Goal: Navigation & Orientation: Find specific page/section

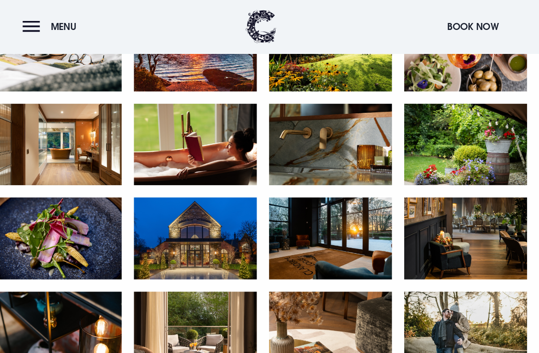
scroll to position [850, 0]
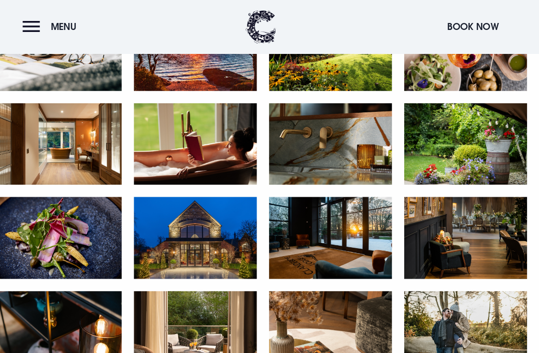
click at [189, 236] on img at bounding box center [204, 232] width 120 height 80
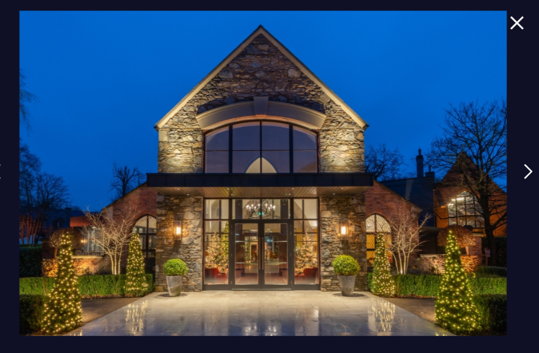
click at [505, 179] on div at bounding box center [269, 176] width 539 height 353
click at [516, 188] on link at bounding box center [528, 175] width 25 height 46
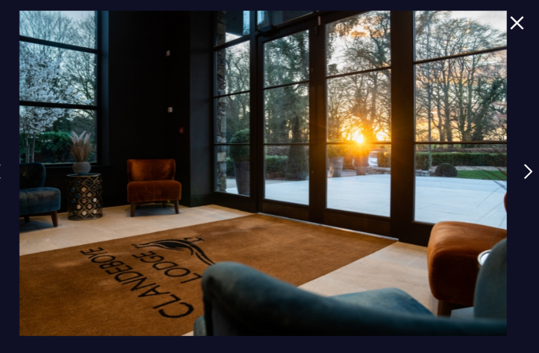
click at [516, 183] on link at bounding box center [528, 175] width 25 height 46
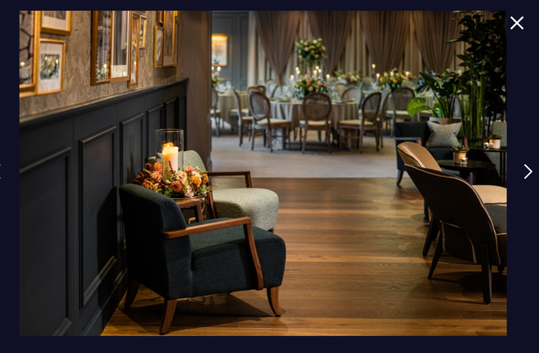
click at [524, 175] on img at bounding box center [528, 167] width 9 height 15
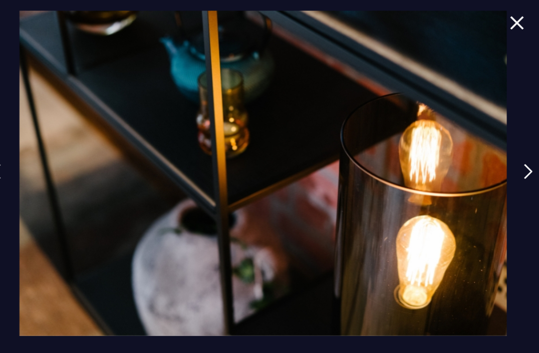
click at [501, 174] on div at bounding box center [269, 176] width 539 height 353
click at [516, 180] on link at bounding box center [528, 175] width 25 height 46
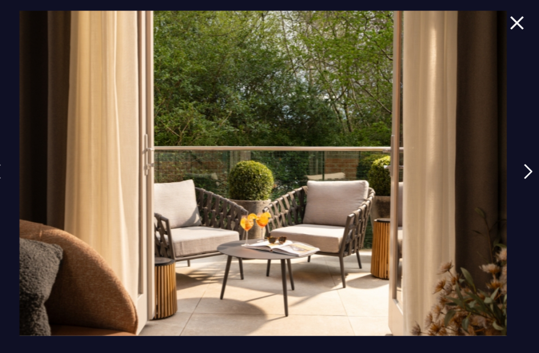
click at [524, 175] on img at bounding box center [528, 167] width 9 height 15
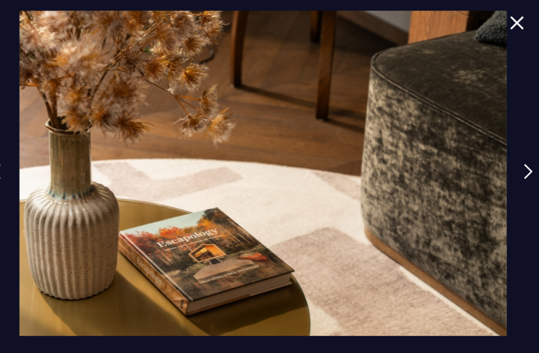
click at [516, 178] on link at bounding box center [528, 175] width 25 height 46
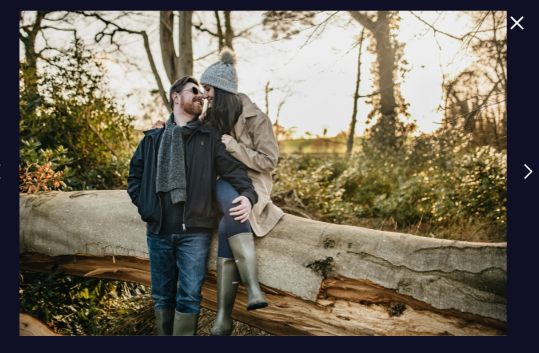
click at [516, 179] on link at bounding box center [528, 175] width 25 height 46
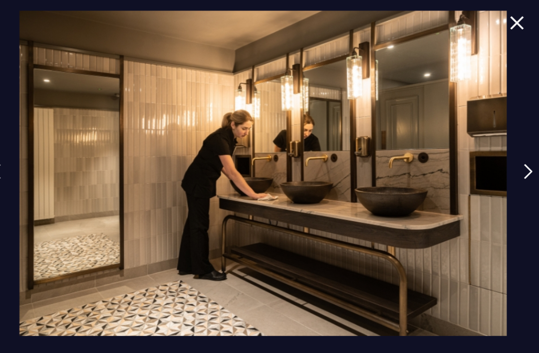
click at [524, 175] on img at bounding box center [528, 167] width 9 height 15
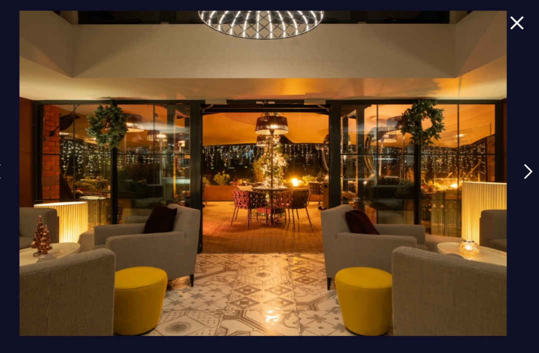
click at [516, 168] on link at bounding box center [528, 175] width 25 height 46
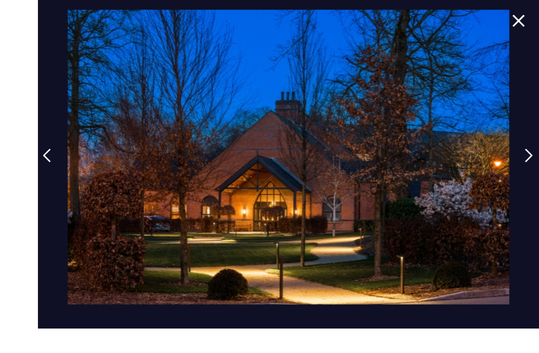
scroll to position [874, 0]
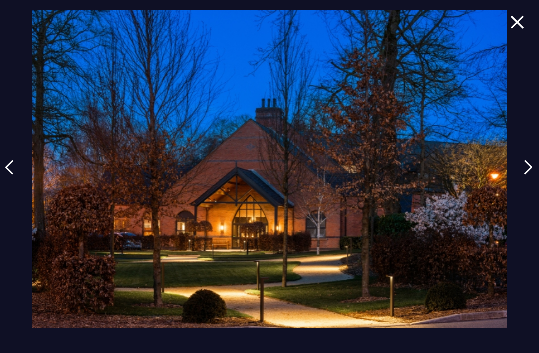
click at [519, 187] on div at bounding box center [269, 176] width 539 height 353
click at [519, 186] on link at bounding box center [528, 175] width 25 height 46
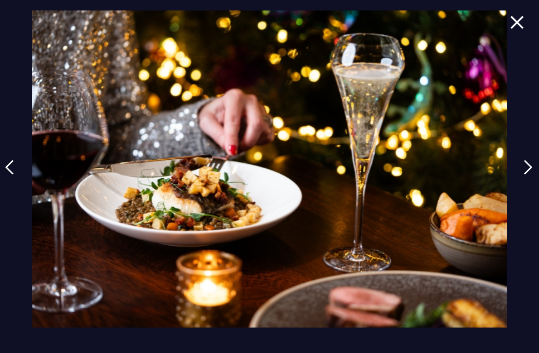
click at [522, 189] on link at bounding box center [528, 175] width 25 height 46
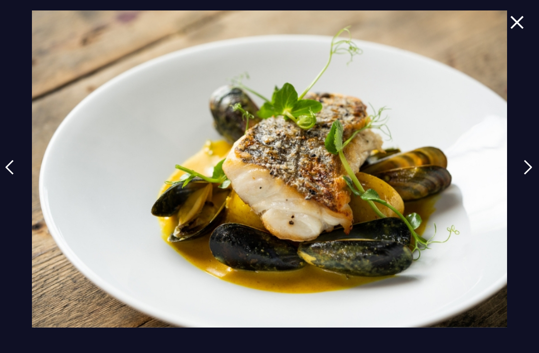
click at [523, 181] on link at bounding box center [528, 175] width 25 height 46
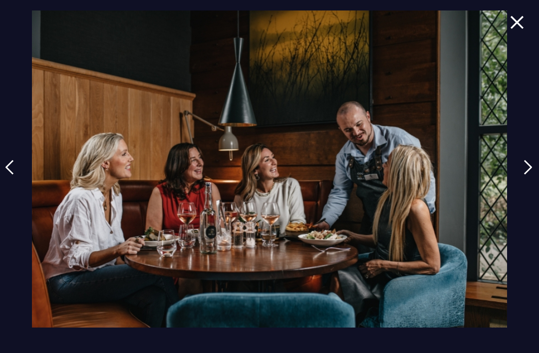
click at [513, 187] on div at bounding box center [269, 176] width 539 height 353
click at [521, 185] on link at bounding box center [528, 175] width 25 height 46
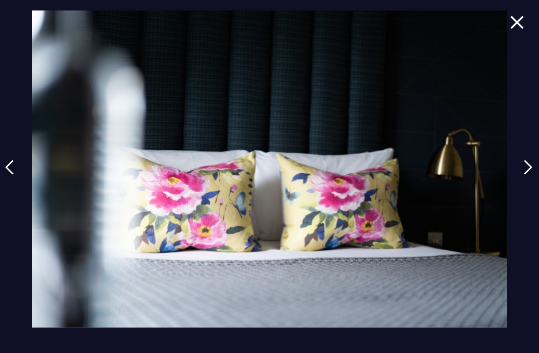
click at [533, 175] on img at bounding box center [528, 167] width 9 height 15
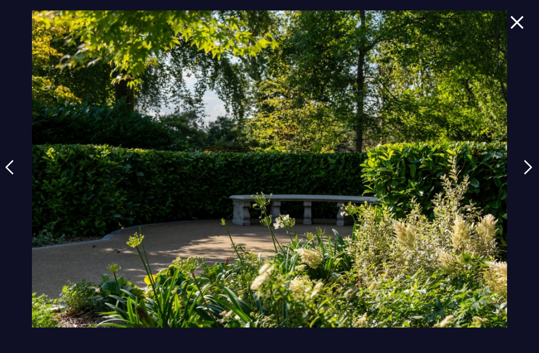
click at [525, 180] on link at bounding box center [528, 175] width 25 height 46
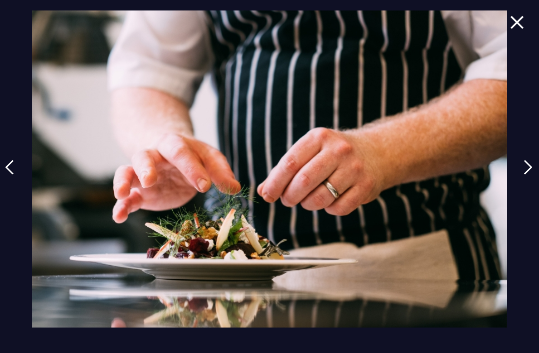
click at [522, 176] on link at bounding box center [528, 175] width 25 height 46
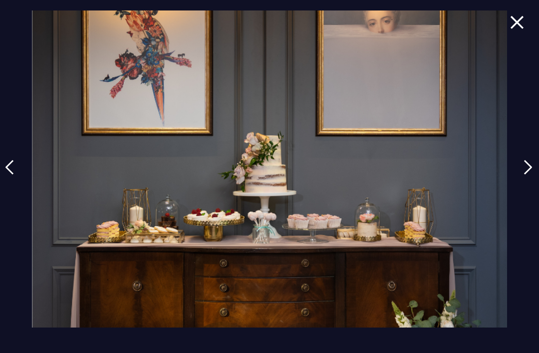
click at [503, 15] on div at bounding box center [269, 176] width 539 height 353
click at [519, 21] on img at bounding box center [517, 21] width 14 height 13
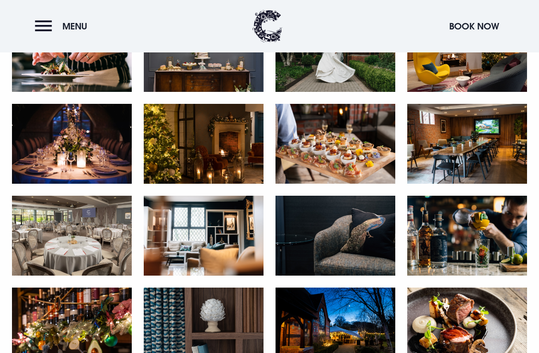
scroll to position [1397, 0]
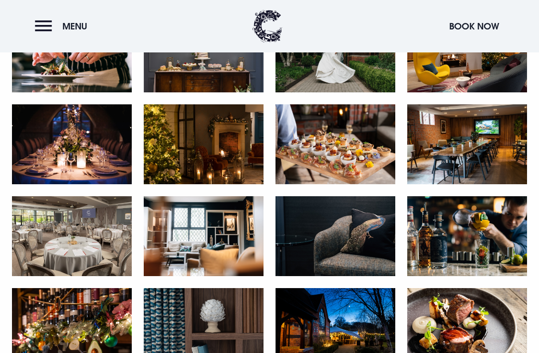
click at [75, 253] on img at bounding box center [72, 236] width 120 height 80
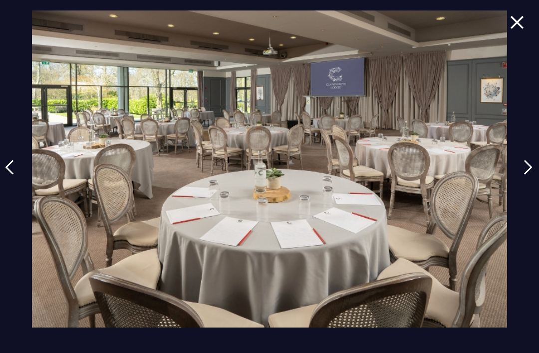
click at [5, 175] on img at bounding box center [9, 167] width 9 height 15
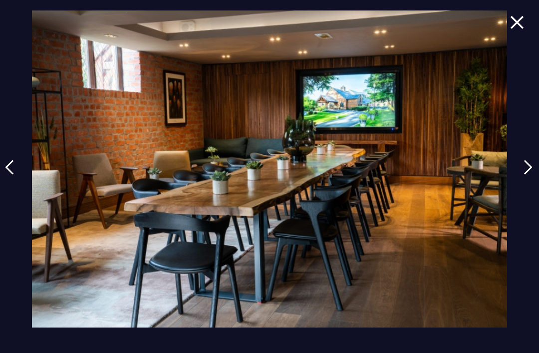
click at [503, 23] on div at bounding box center [269, 176] width 539 height 353
click at [510, 19] on img at bounding box center [517, 21] width 14 height 13
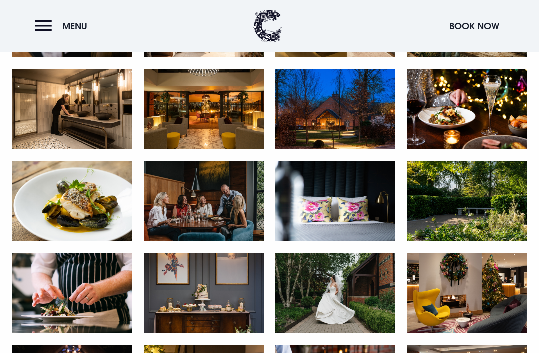
scroll to position [1156, 0]
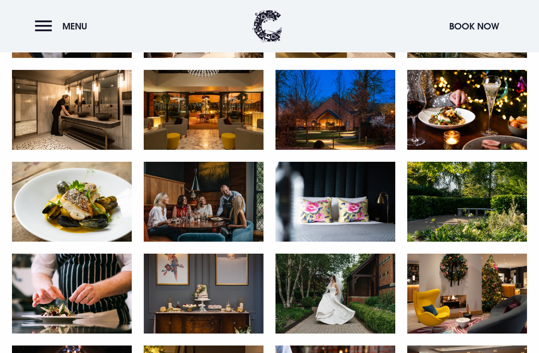
click at [191, 126] on img at bounding box center [204, 110] width 120 height 80
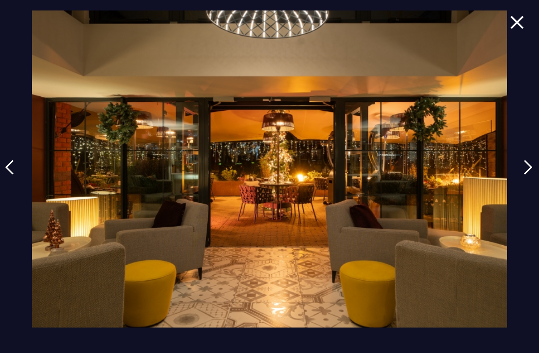
click at [521, 177] on link at bounding box center [528, 175] width 25 height 46
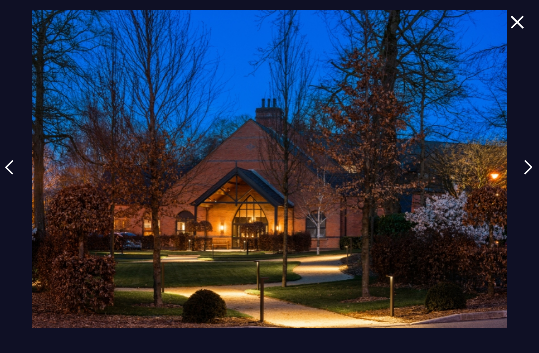
click at [516, 174] on div at bounding box center [269, 176] width 539 height 353
click at [524, 188] on link at bounding box center [528, 175] width 25 height 46
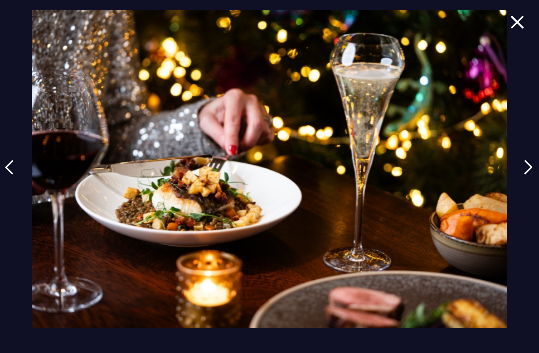
click at [521, 182] on link at bounding box center [528, 175] width 25 height 46
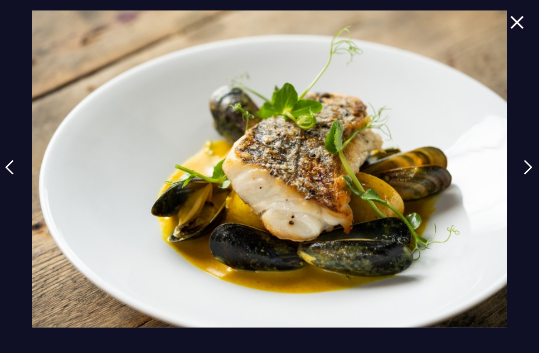
click at [530, 175] on img at bounding box center [528, 167] width 9 height 15
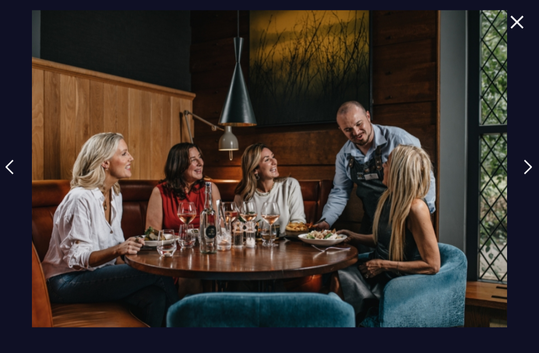
scroll to position [1154, 0]
click at [520, 181] on link at bounding box center [528, 175] width 25 height 46
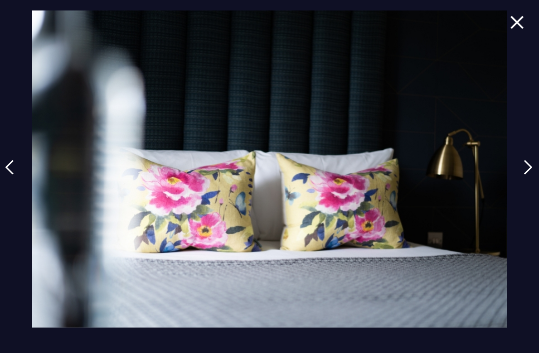
click at [523, 185] on link at bounding box center [528, 175] width 25 height 46
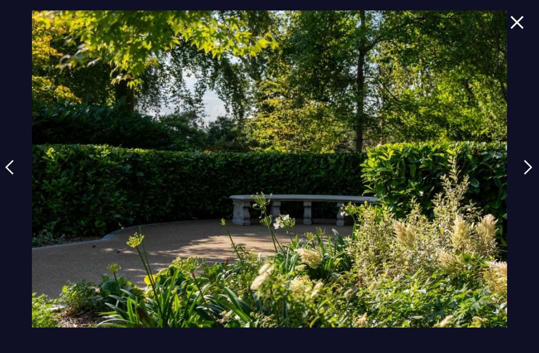
click at [524, 177] on link at bounding box center [528, 175] width 25 height 46
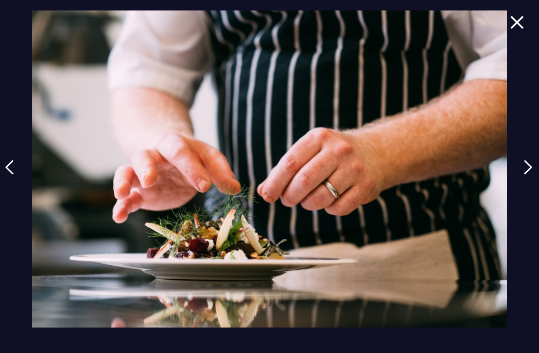
click at [521, 185] on link at bounding box center [528, 175] width 25 height 46
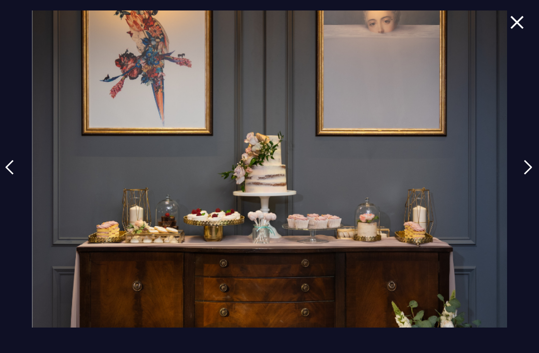
click at [526, 179] on link at bounding box center [528, 175] width 25 height 46
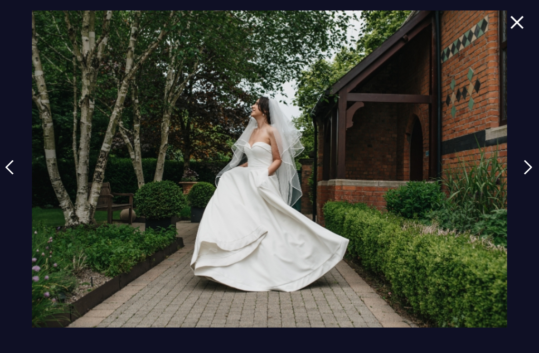
click at [521, 183] on link at bounding box center [528, 175] width 25 height 46
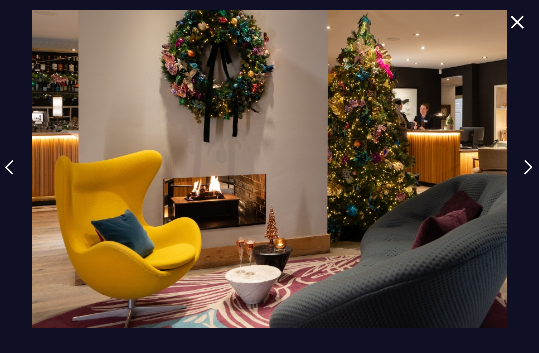
click at [517, 183] on link at bounding box center [528, 175] width 25 height 46
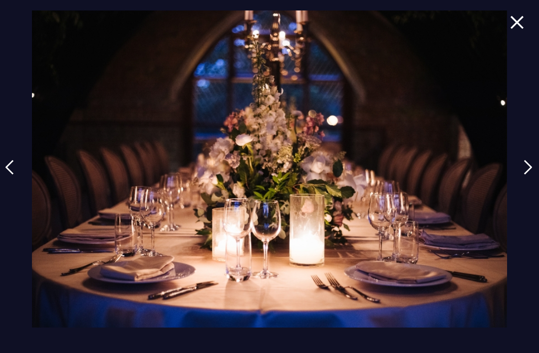
click at [519, 185] on div at bounding box center [269, 176] width 539 height 353
click at [519, 178] on link at bounding box center [528, 175] width 25 height 46
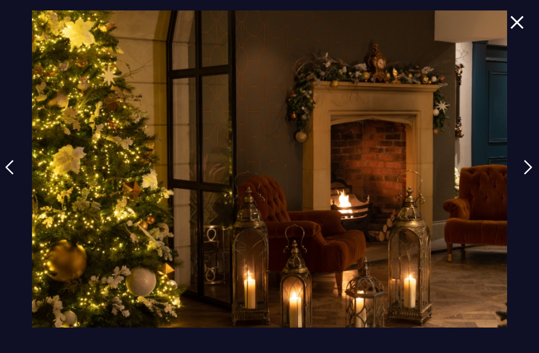
click at [524, 181] on link at bounding box center [528, 175] width 25 height 46
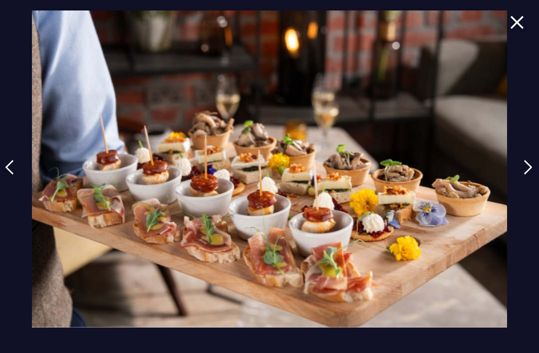
click at [531, 175] on img at bounding box center [528, 167] width 9 height 15
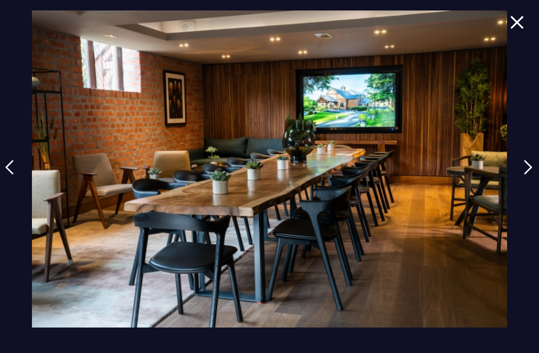
click at [530, 175] on img at bounding box center [528, 167] width 9 height 15
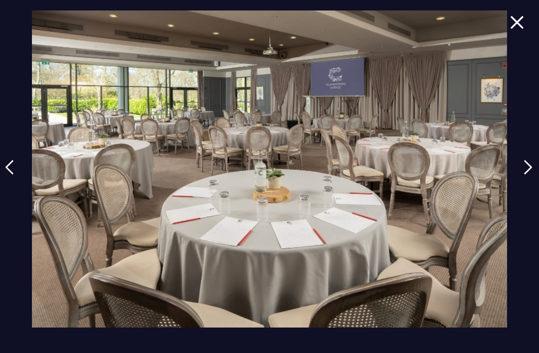
click at [516, 190] on div at bounding box center [269, 176] width 539 height 353
click at [521, 184] on link at bounding box center [528, 175] width 25 height 46
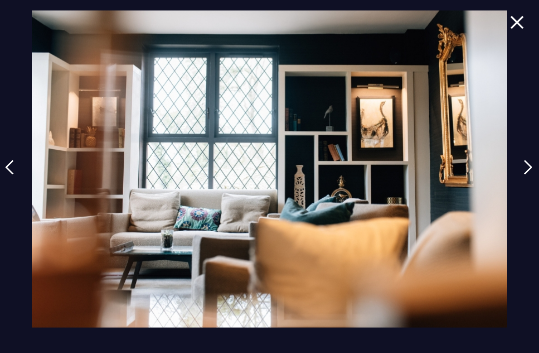
click at [519, 188] on div at bounding box center [269, 176] width 539 height 353
click at [521, 181] on link at bounding box center [528, 175] width 25 height 46
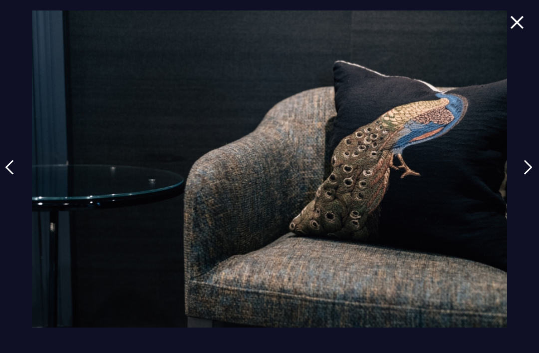
click at [526, 184] on link at bounding box center [528, 175] width 25 height 46
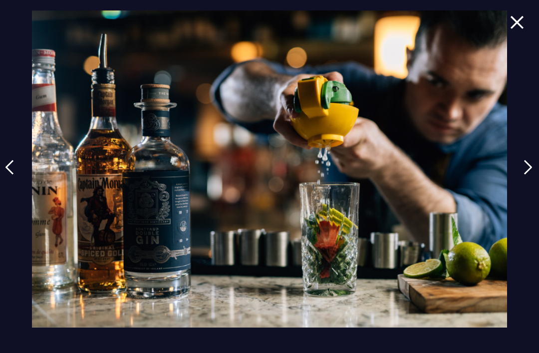
click at [529, 175] on img at bounding box center [528, 167] width 9 height 15
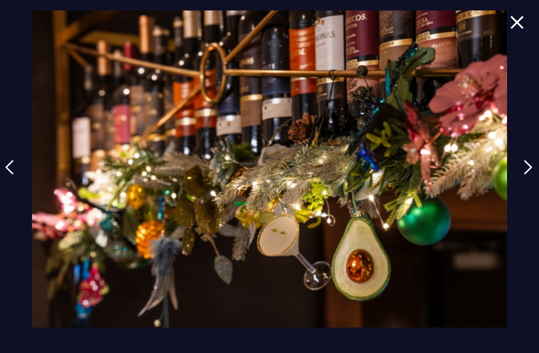
click at [525, 182] on link at bounding box center [528, 175] width 25 height 46
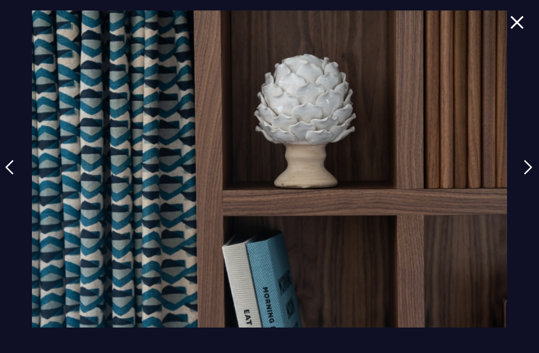
click at [532, 175] on img at bounding box center [528, 167] width 9 height 15
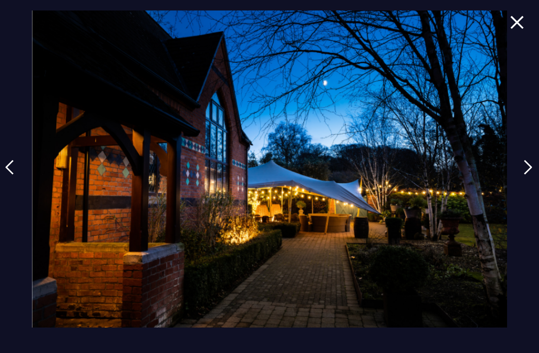
click at [533, 175] on img at bounding box center [528, 167] width 9 height 15
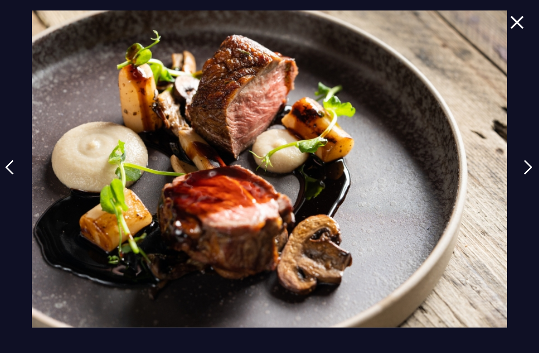
click at [523, 185] on link at bounding box center [528, 175] width 25 height 46
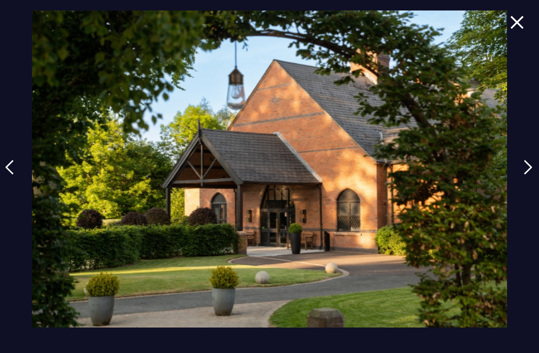
click at [532, 195] on link at bounding box center [528, 175] width 25 height 46
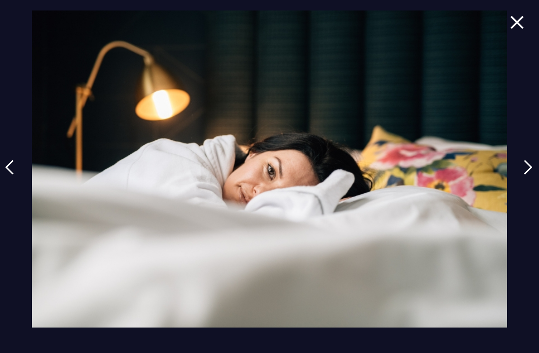
click at [533, 175] on img at bounding box center [528, 167] width 9 height 15
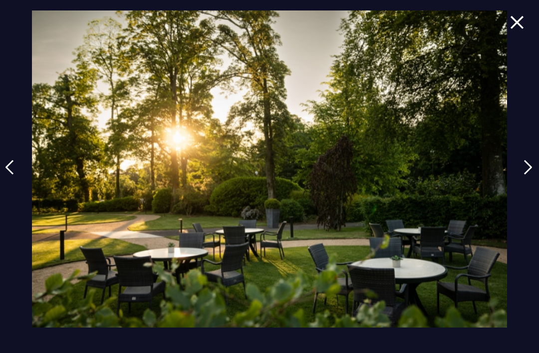
click at [531, 194] on link at bounding box center [528, 175] width 25 height 46
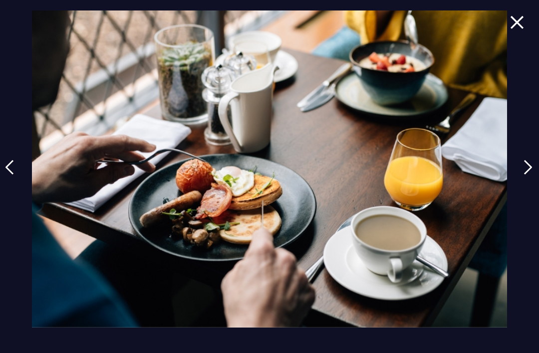
click at [532, 193] on link at bounding box center [528, 175] width 25 height 46
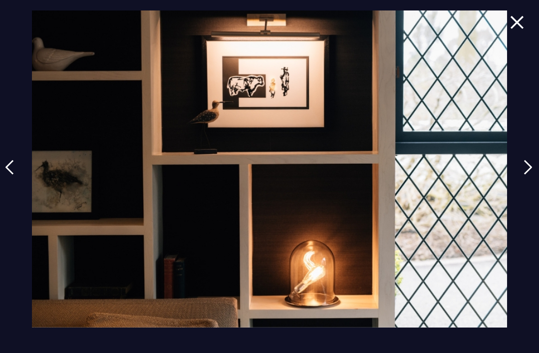
click at [533, 175] on img at bounding box center [528, 167] width 9 height 15
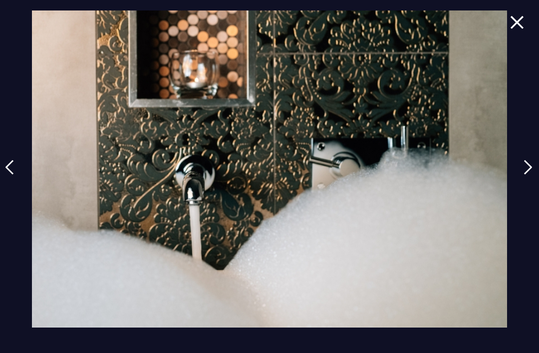
click at [530, 175] on img at bounding box center [528, 167] width 9 height 15
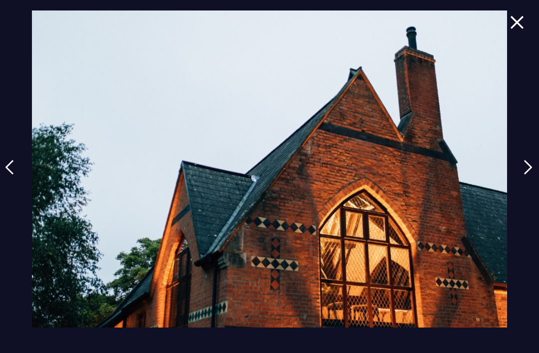
click at [525, 181] on link at bounding box center [528, 175] width 25 height 46
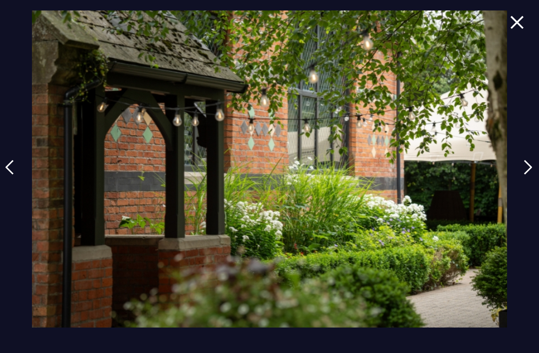
click at [533, 175] on img at bounding box center [528, 167] width 9 height 15
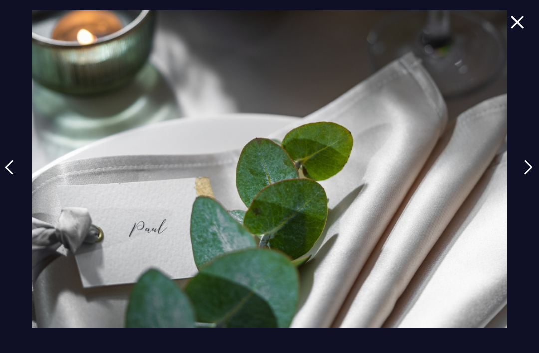
click at [532, 175] on img at bounding box center [528, 167] width 9 height 15
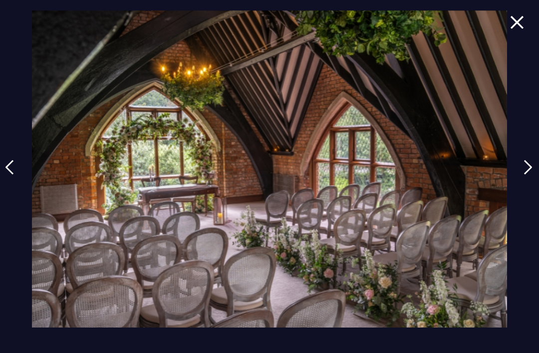
click at [524, 185] on link at bounding box center [528, 175] width 25 height 46
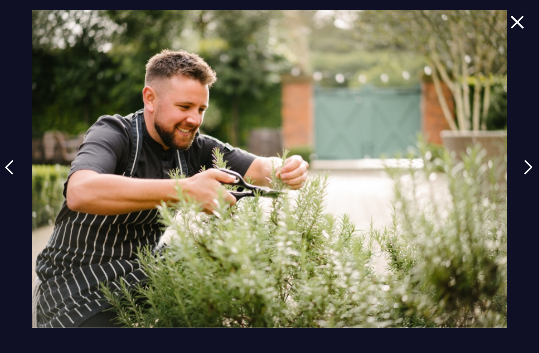
click at [529, 175] on img at bounding box center [528, 167] width 9 height 15
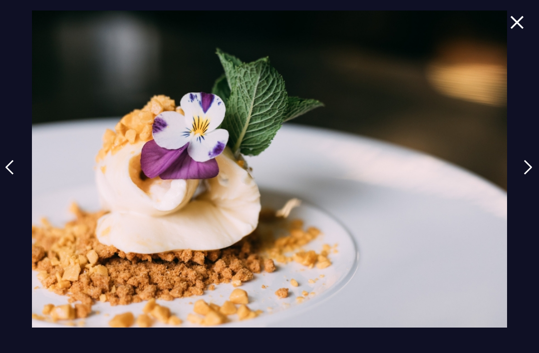
click at [531, 175] on img at bounding box center [528, 167] width 9 height 15
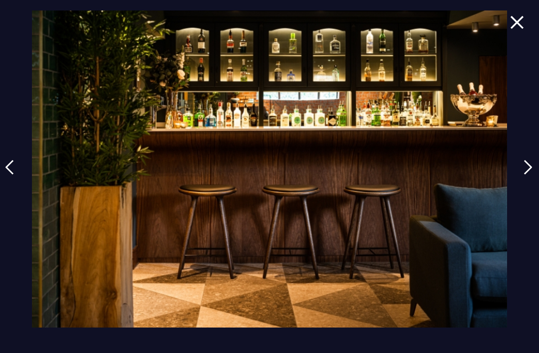
click at [531, 175] on img at bounding box center [528, 167] width 9 height 15
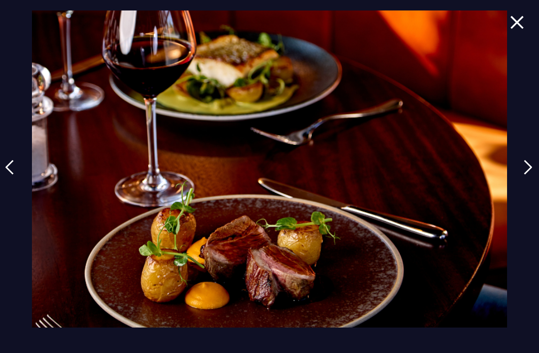
click at [521, 28] on img at bounding box center [517, 21] width 14 height 13
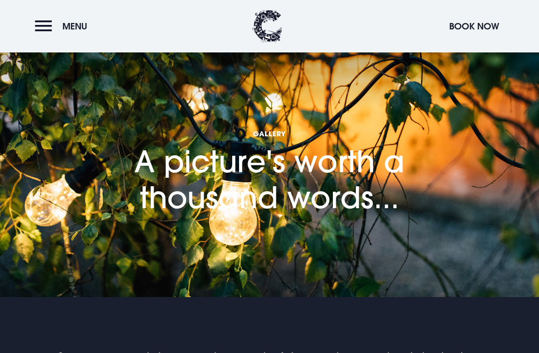
scroll to position [0, 0]
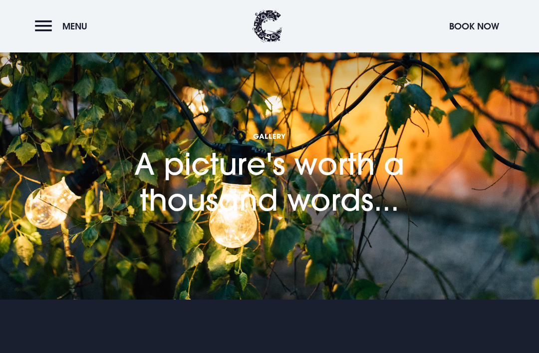
click at [39, 35] on button "Menu" at bounding box center [63, 25] width 57 height 21
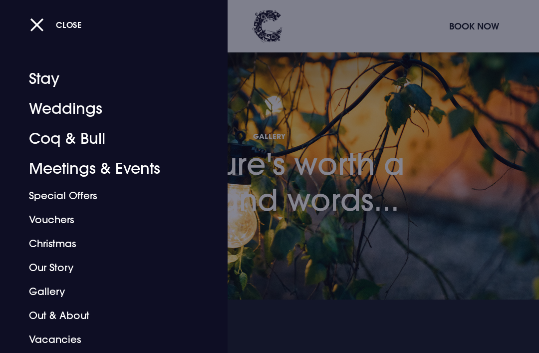
click at [63, 251] on link "Christmas" at bounding box center [107, 244] width 156 height 24
